Goal: Transaction & Acquisition: Purchase product/service

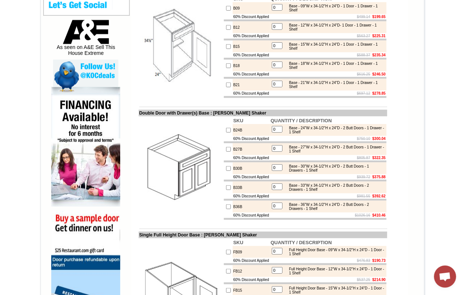
scroll to position [276, 0]
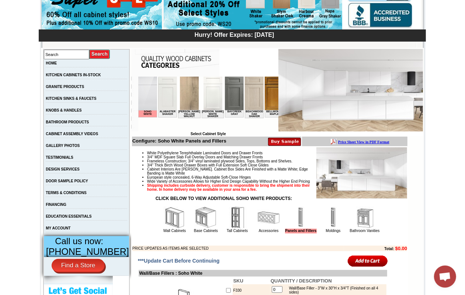
scroll to position [138, 0]
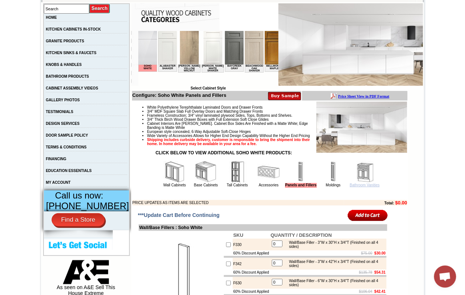
click at [364, 187] on link "Bathroom Vanities" at bounding box center [365, 185] width 30 height 4
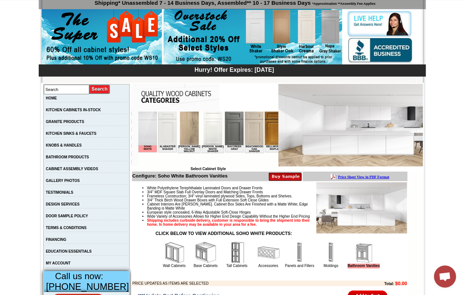
scroll to position [138, 0]
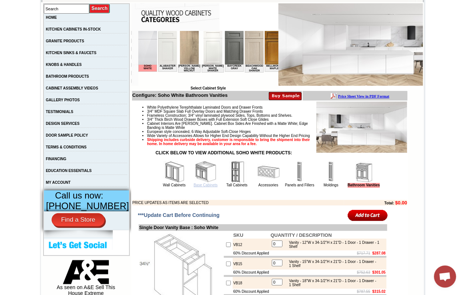
click at [200, 187] on link "Base Cabinets" at bounding box center [205, 185] width 24 height 4
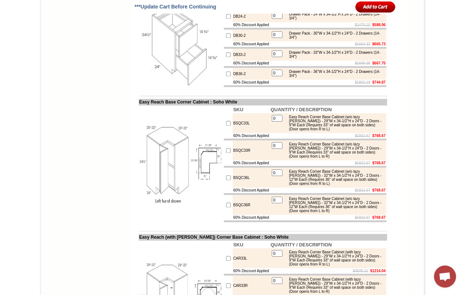
scroll to position [2810, 0]
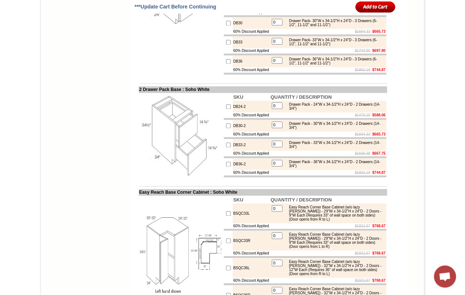
copy td "DB12"
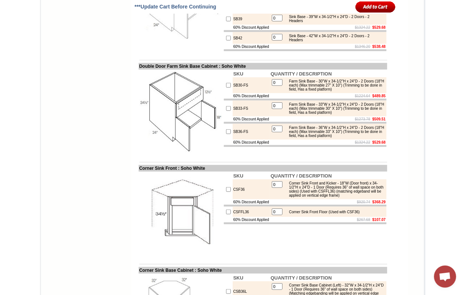
scroll to position [2165, 0]
